Goal: Information Seeking & Learning: Learn about a topic

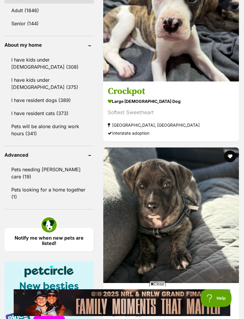
scroll to position [711, 0]
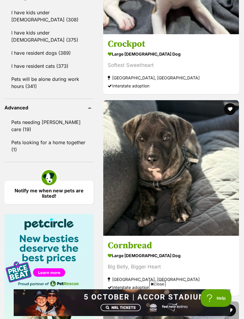
scroll to position [758, 0]
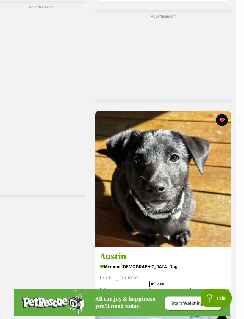
scroll to position [1457, 8]
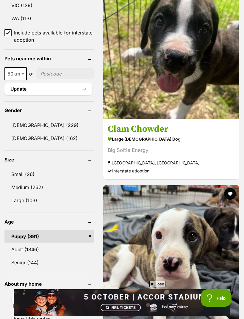
scroll to position [0, 0]
click at [42, 235] on link "Puppy (391)" at bounding box center [48, 237] width 89 height 13
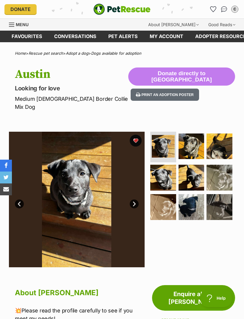
click at [225, 143] on img at bounding box center [220, 147] width 26 height 26
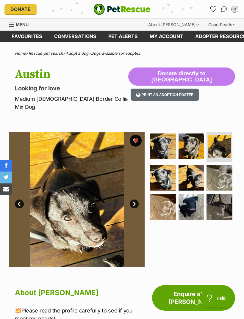
click at [226, 203] on img at bounding box center [220, 207] width 26 height 26
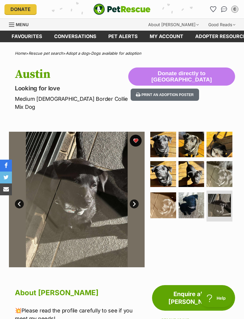
click at [229, 172] on img at bounding box center [220, 174] width 26 height 26
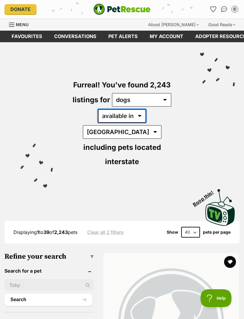
click at [107, 117] on select "available in located in" at bounding box center [122, 116] width 48 height 14
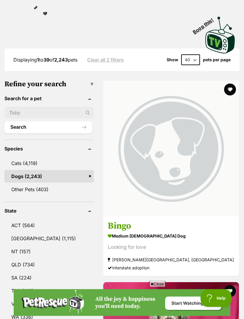
scroll to position [175, 0]
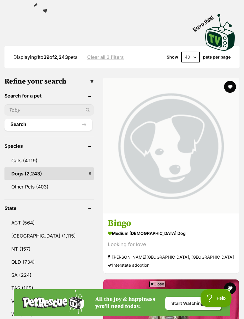
click at [130, 209] on link at bounding box center [171, 212] width 136 height 6
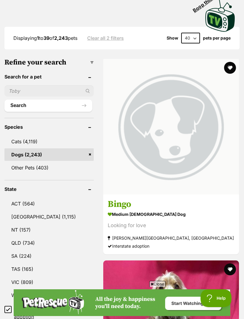
click at [224, 62] on button "favourite" at bounding box center [230, 68] width 12 height 12
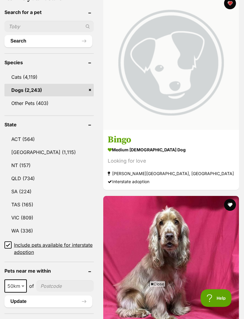
scroll to position [259, 0]
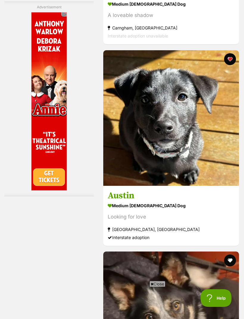
scroll to position [3780, 0]
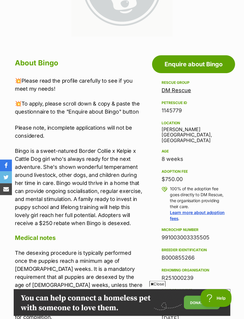
scroll to position [196, 0]
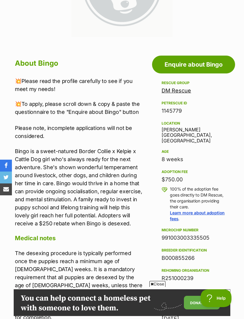
click at [99, 148] on p "Bingo is a sweet-natured Border Collie x Kelpie x Cattle Dog girl who's always …" at bounding box center [80, 187] width 130 height 80
copy p "Border Collie x Kelpie x Cattle Dog"
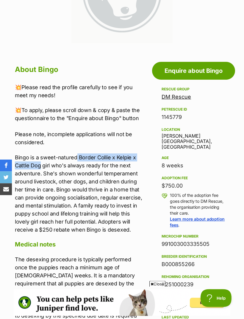
scroll to position [190, 0]
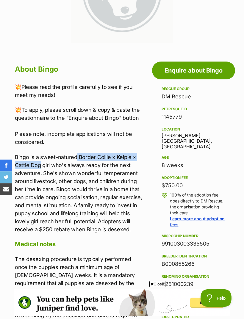
click at [137, 63] on h2 "About Bingo" at bounding box center [80, 69] width 130 height 13
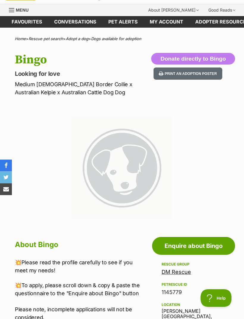
scroll to position [0, 0]
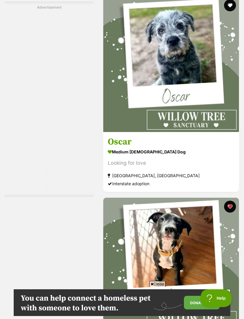
scroll to position [1773, 0]
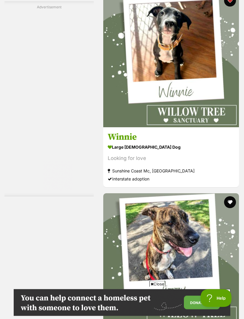
scroll to position [2015, 0]
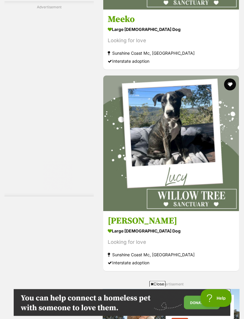
scroll to position [2501, 0]
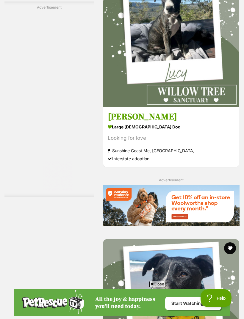
scroll to position [0, 0]
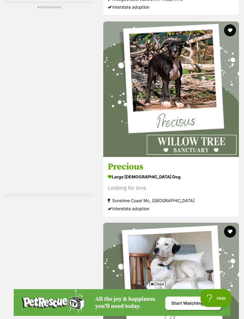
scroll to position [3025, 0]
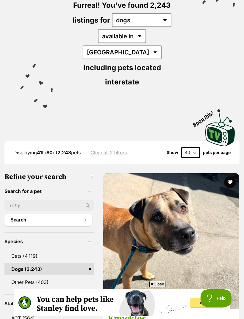
scroll to position [79, 0]
click at [20, 200] on input "text" at bounding box center [48, 205] width 89 height 11
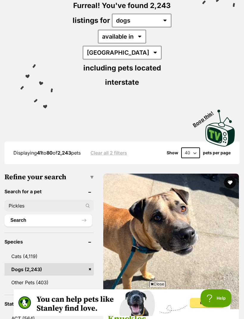
type input "Pickles"
click at [43, 215] on button "Search" at bounding box center [48, 221] width 88 height 12
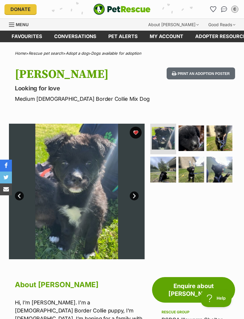
click at [202, 171] on img at bounding box center [192, 170] width 26 height 26
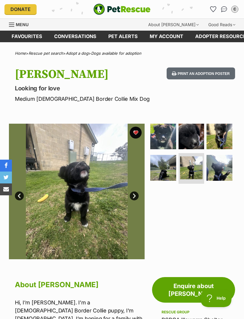
click at [168, 207] on div at bounding box center [192, 192] width 86 height 136
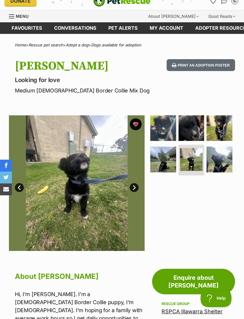
click at [221, 130] on img at bounding box center [220, 129] width 26 height 26
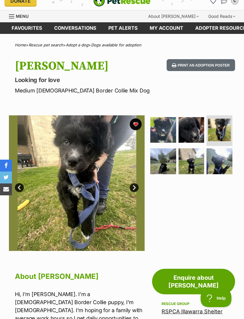
click at [194, 133] on img at bounding box center [192, 130] width 26 height 26
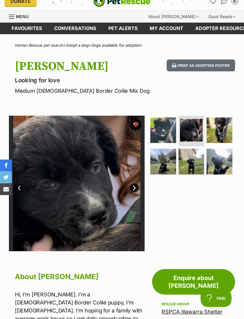
scroll to position [7, 0]
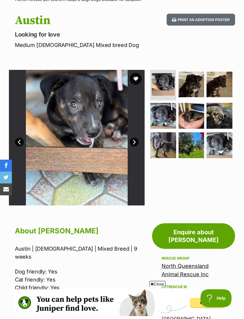
click at [228, 80] on img at bounding box center [220, 85] width 26 height 26
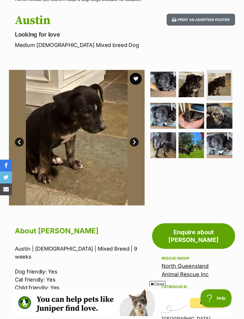
click at [163, 112] on img at bounding box center [163, 116] width 26 height 26
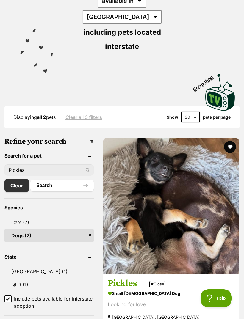
click at [224, 141] on button "favourite" at bounding box center [230, 147] width 12 height 12
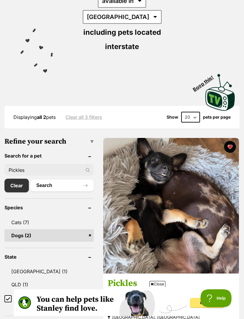
click at [20, 165] on input "Pickles" at bounding box center [48, 170] width 89 height 11
click at [30, 165] on input "Pickles" at bounding box center [48, 170] width 89 height 11
type input "P"
type input "Riley"
click at [56, 180] on button "Search" at bounding box center [61, 186] width 63 height 12
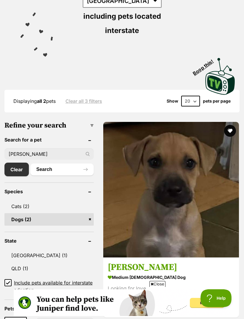
click at [224, 125] on button "favourite" at bounding box center [230, 131] width 12 height 12
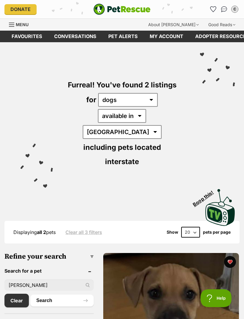
click at [214, 5] on link "Favourites" at bounding box center [214, 9] width 10 height 10
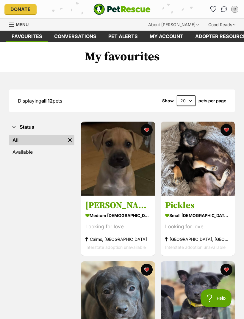
click at [130, 318] on img at bounding box center [118, 299] width 74 height 74
